Goal: Task Accomplishment & Management: Complete application form

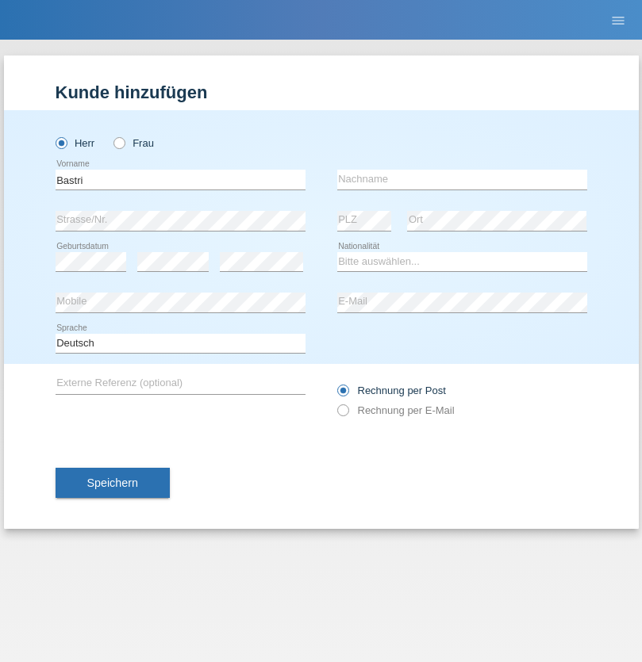
type input "Bastri"
click at [462, 179] on input "text" at bounding box center [462, 180] width 250 height 20
type input "Ajdari"
select select "MK"
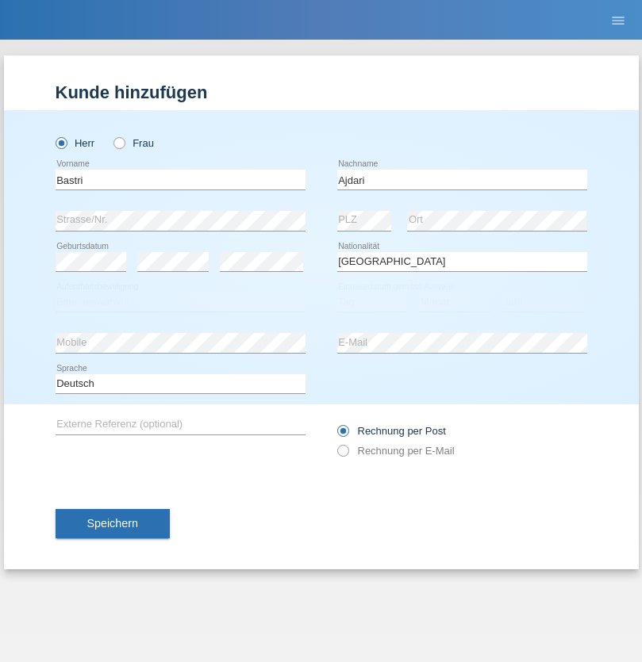
select select "C"
select select "01"
select select "02"
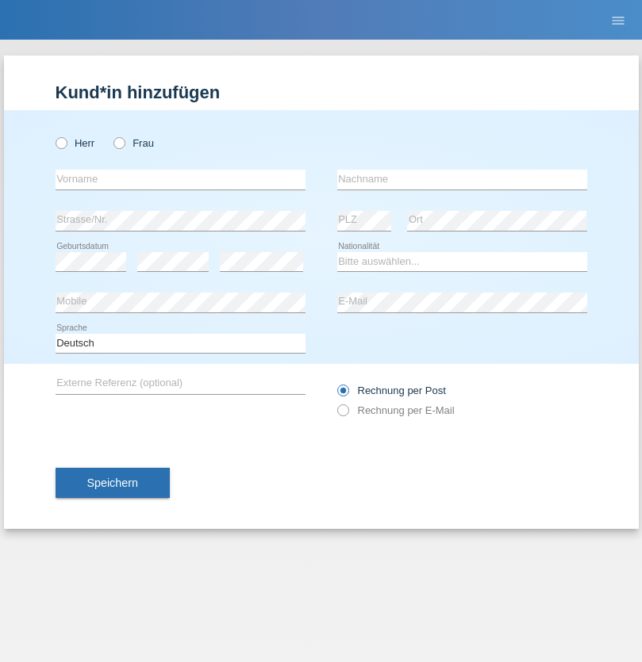
radio input "true"
click at [180, 179] on input "text" at bounding box center [181, 180] width 250 height 20
type input "Giovanna"
click at [462, 179] on input "text" at bounding box center [462, 180] width 250 height 20
type input "Filizzola"
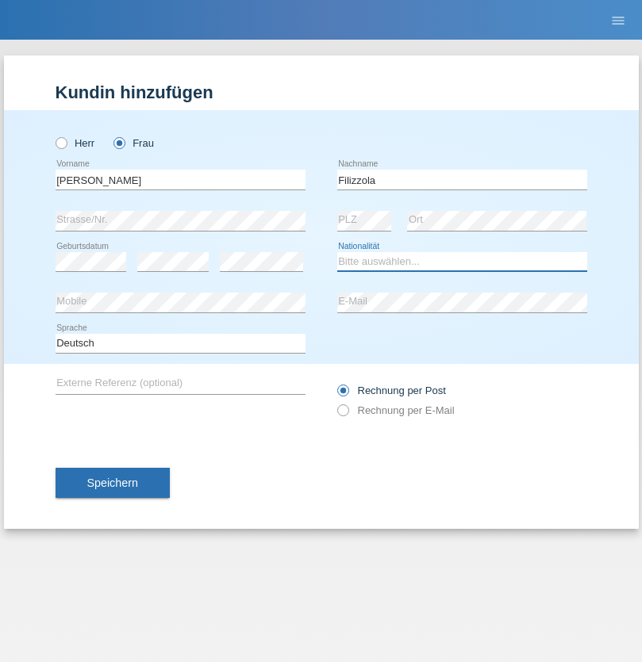
select select "IT"
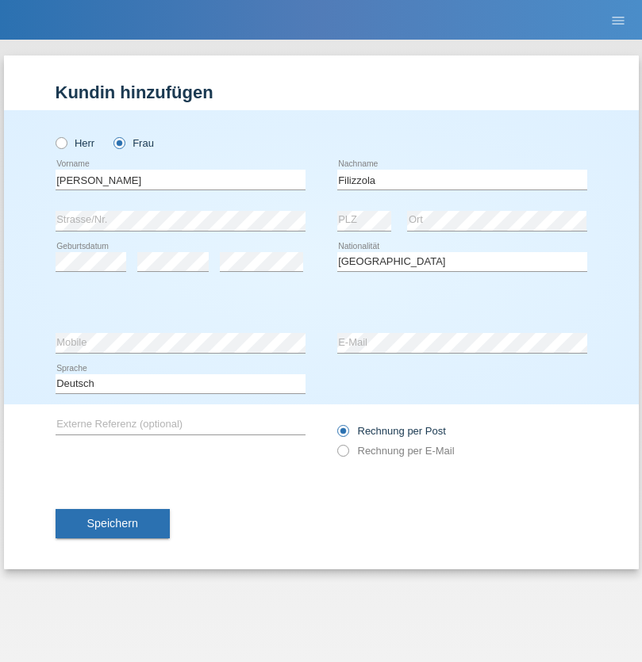
select select "C"
select select "06"
select select "08"
select select "2021"
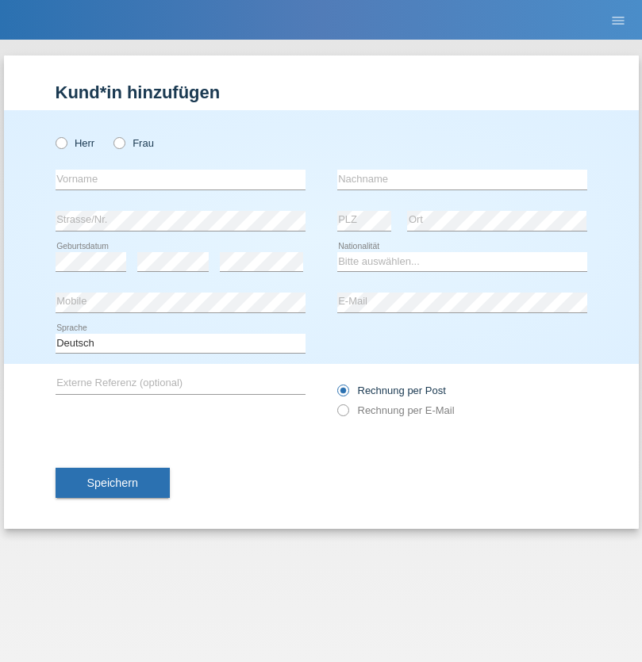
radio input "true"
click at [180, 179] on input "text" at bounding box center [181, 180] width 250 height 20
type input "Luca"
click at [462, 179] on input "text" at bounding box center [462, 180] width 250 height 20
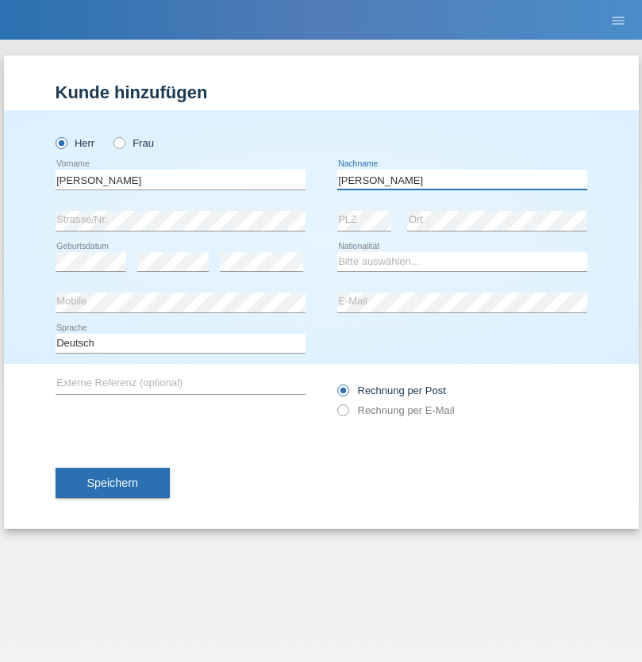
type input "Meier"
select select "CH"
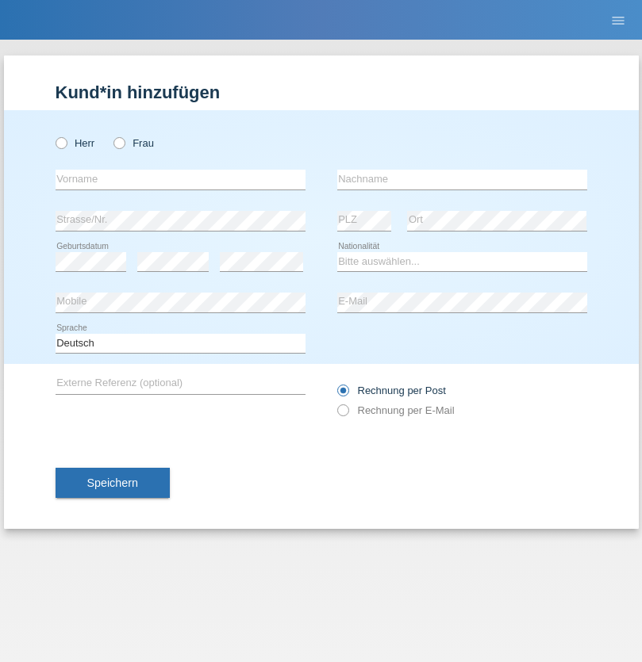
radio input "true"
click at [180, 179] on input "text" at bounding box center [181, 180] width 250 height 20
type input "[PERSON_NAME]"
click at [462, 179] on input "text" at bounding box center [462, 180] width 250 height 20
type input "Selmonaj"
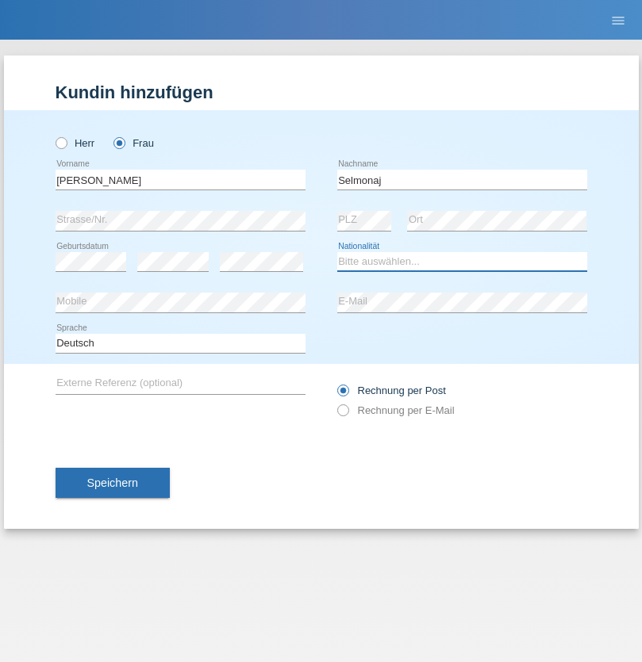
select select "CH"
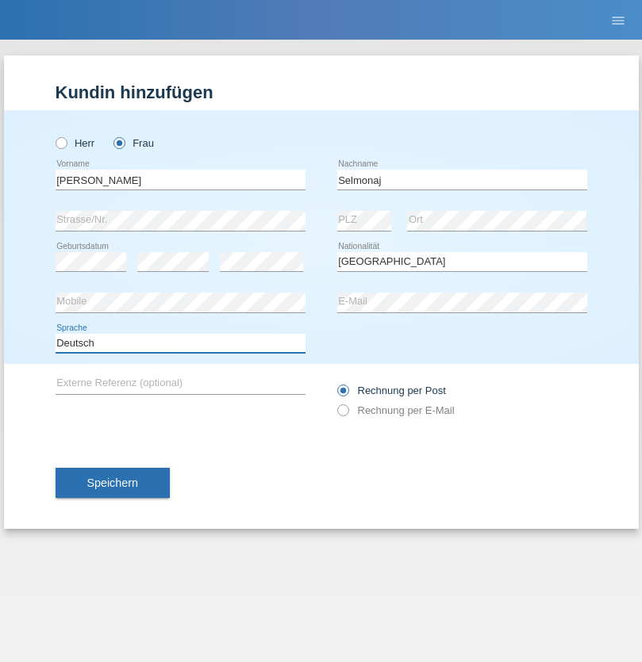
select select "en"
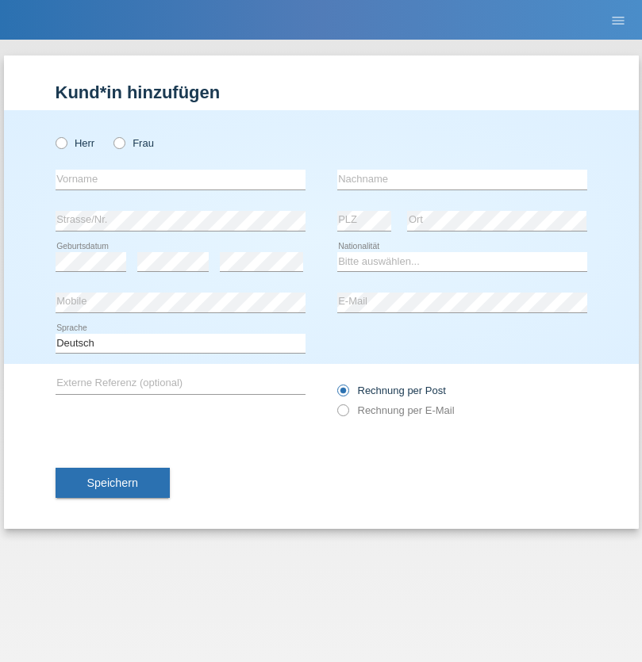
radio input "true"
click at [180, 179] on input "text" at bounding box center [181, 180] width 250 height 20
type input "Jens"
click at [462, 179] on input "text" at bounding box center [462, 180] width 250 height 20
type input "Mehlhorn"
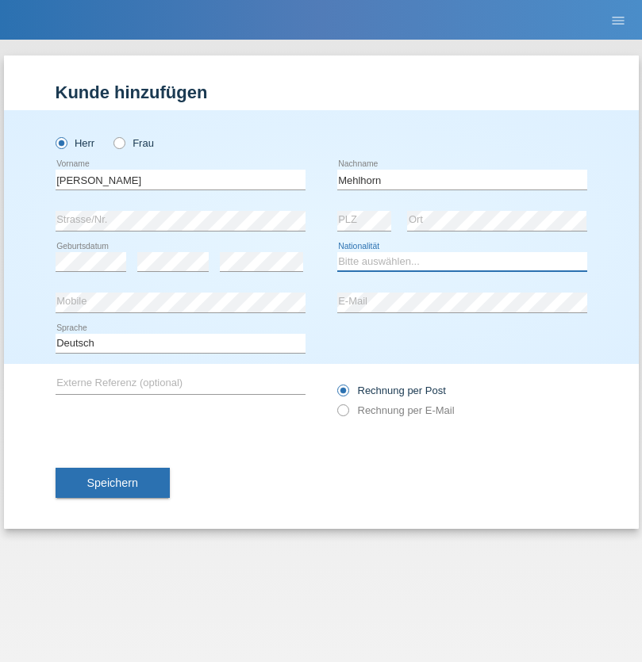
select select "CH"
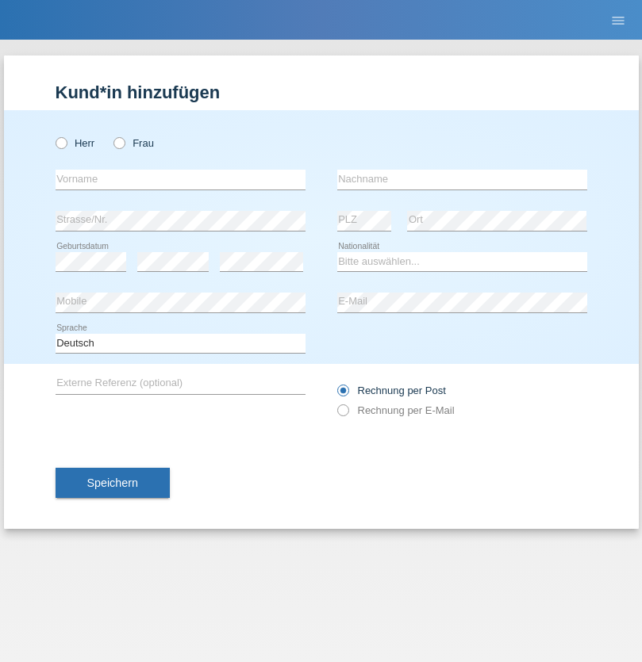
radio input "true"
click at [180, 179] on input "text" at bounding box center [181, 180] width 250 height 20
type input "[PERSON_NAME]"
click at [462, 179] on input "text" at bounding box center [462, 180] width 250 height 20
type input "Papuc"
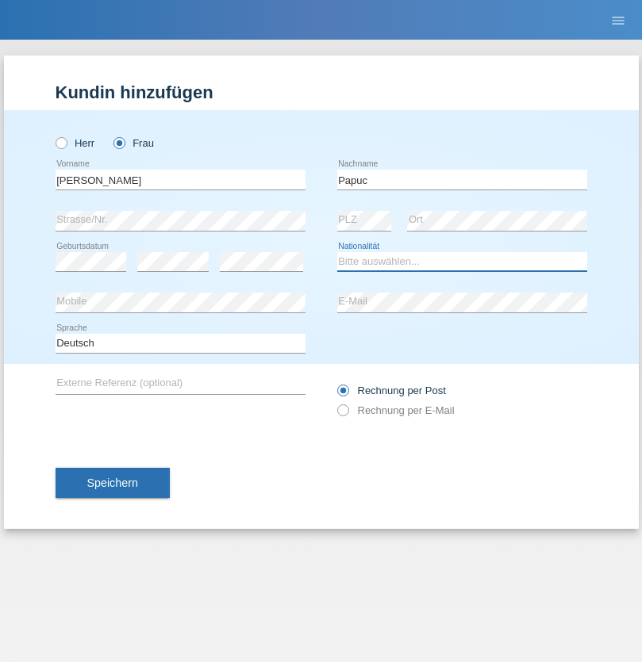
select select "RO"
select select "C"
select select "30"
select select "07"
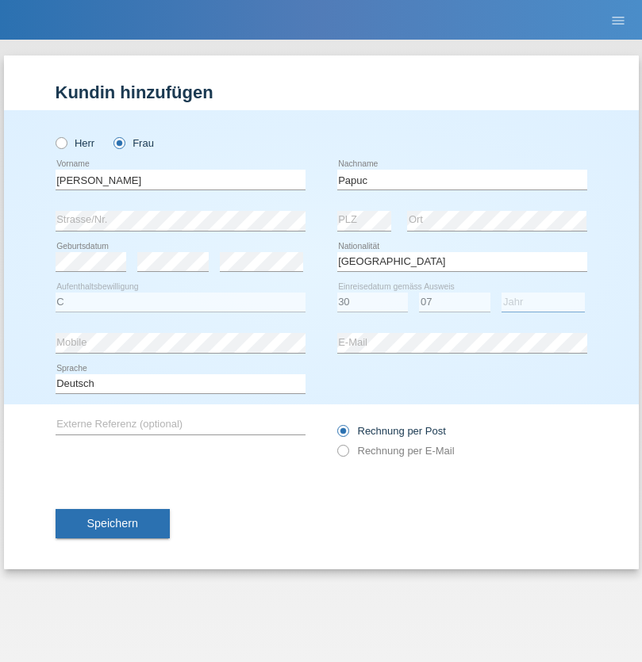
select select "2019"
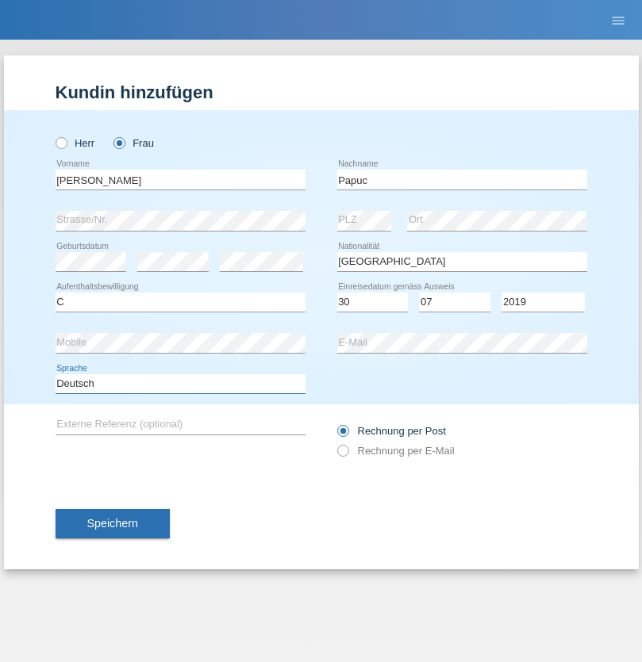
select select "en"
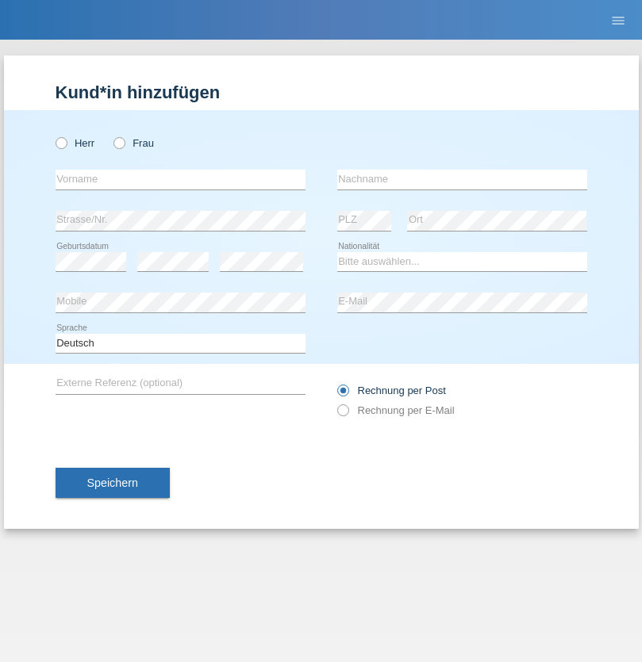
radio input "true"
click at [180, 179] on input "text" at bounding box center [181, 180] width 250 height 20
type input "Dikbaş"
click at [462, 179] on input "text" at bounding box center [462, 180] width 250 height 20
type input "Nuray"
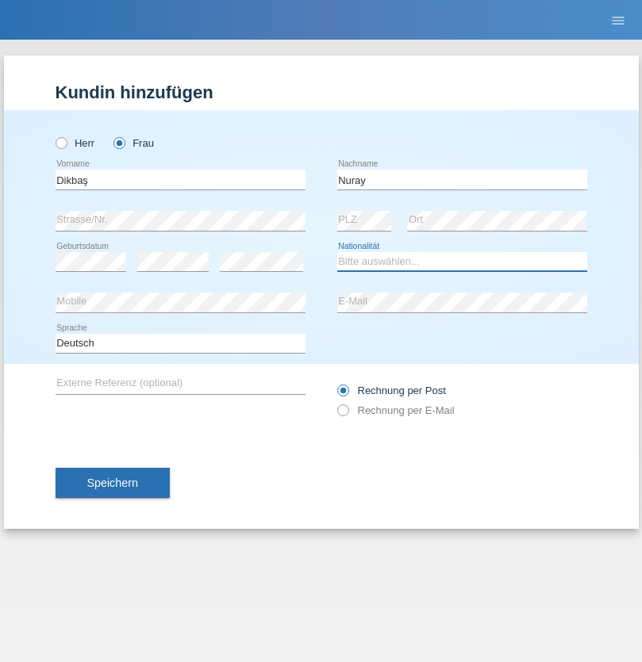
select select "TR"
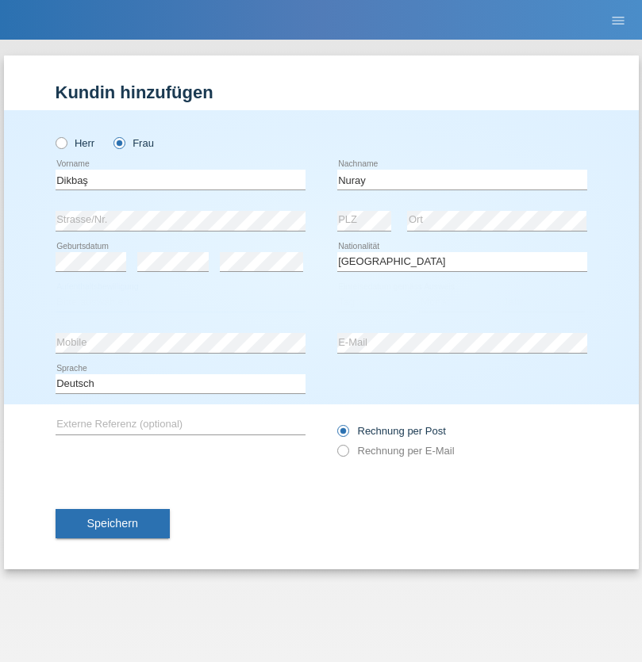
select select "C"
select select "09"
select select "11"
select select "1994"
